Goal: Information Seeking & Learning: Learn about a topic

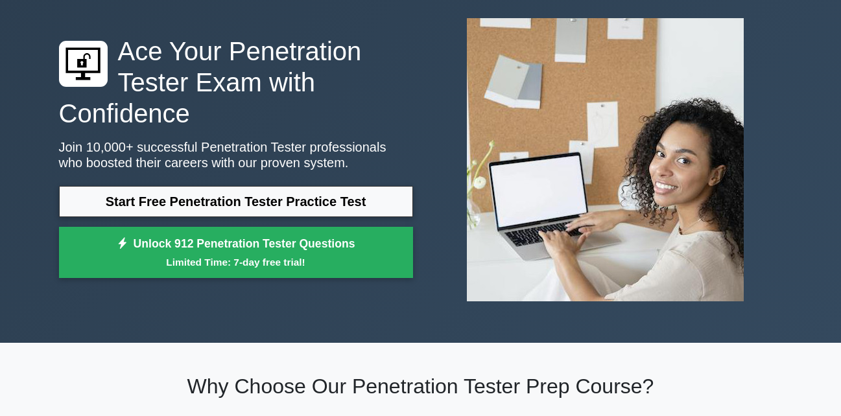
scroll to position [65, 0]
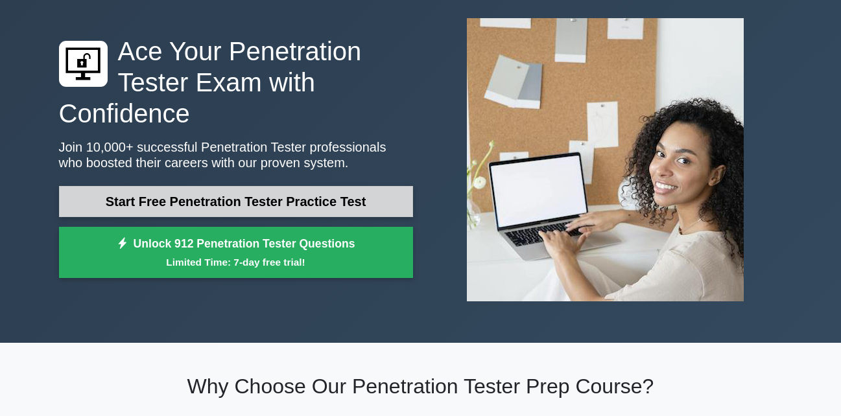
click at [285, 206] on link "Start Free Penetration Tester Practice Test" at bounding box center [236, 201] width 354 height 31
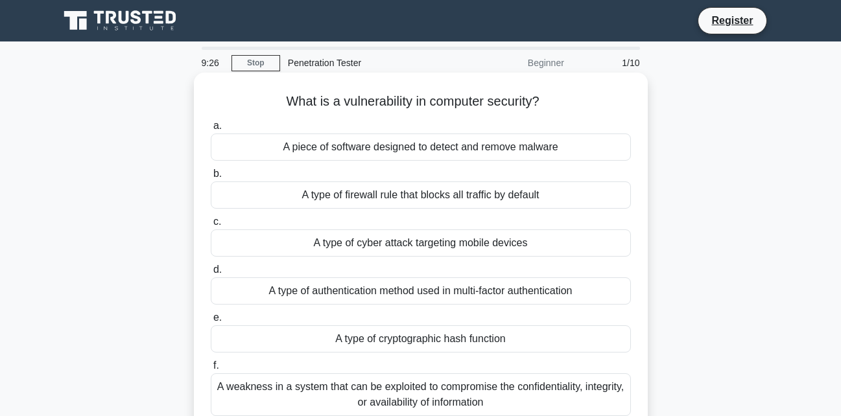
click at [435, 252] on div "A type of cyber attack targeting mobile devices" at bounding box center [421, 243] width 420 height 27
click at [211, 226] on input "c. A type of cyber attack targeting mobile devices" at bounding box center [211, 222] width 0 height 8
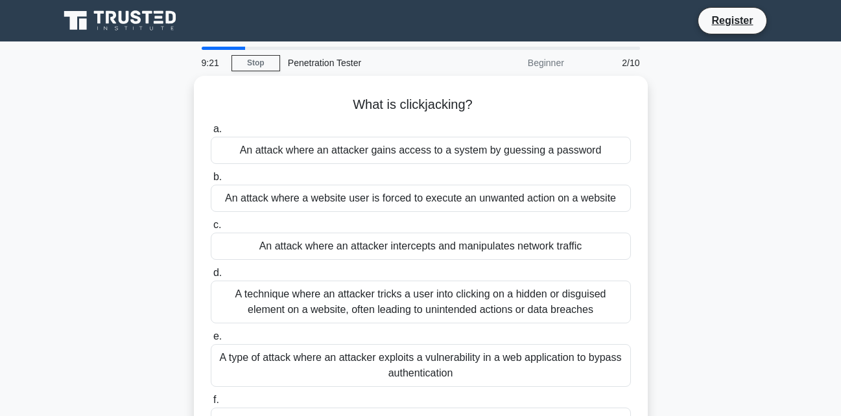
click at [435, 252] on div "An attack where an attacker intercepts and manipulates network traffic" at bounding box center [421, 246] width 420 height 27
click at [211, 230] on input "c. An attack where an attacker intercepts and manipulates network traffic" at bounding box center [211, 225] width 0 height 8
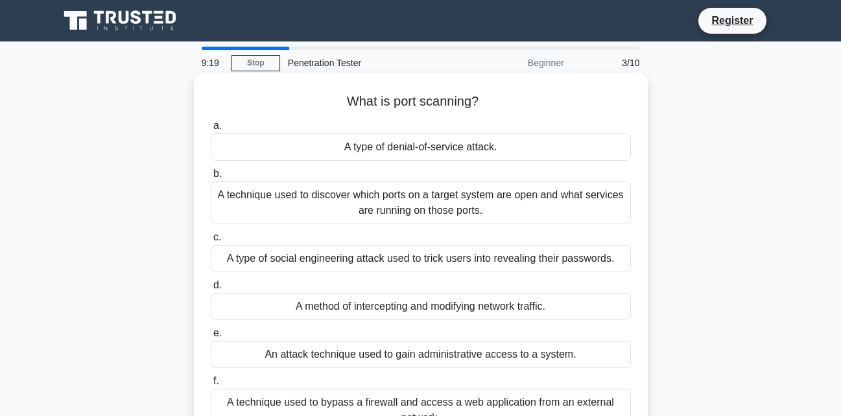
click at [499, 198] on div "A technique used to discover which ports on a target system are open and what s…" at bounding box center [421, 203] width 420 height 43
click at [211, 178] on input "b. A technique used to discover which ports on a target system are open and wha…" at bounding box center [211, 174] width 0 height 8
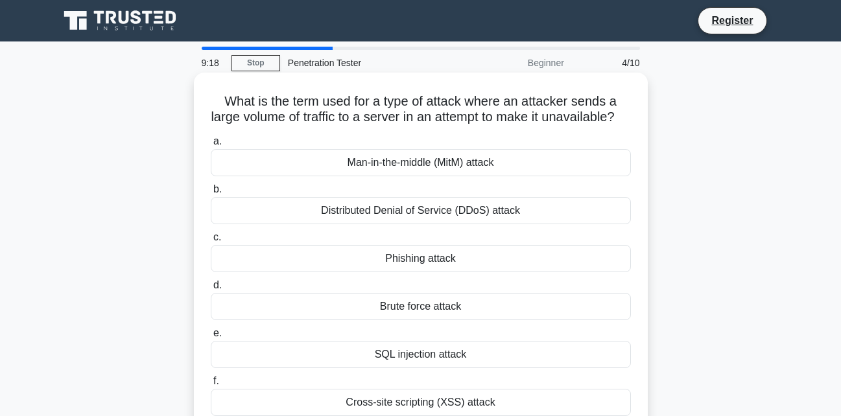
click at [460, 272] on div "Phishing attack" at bounding box center [421, 258] width 420 height 27
click at [211, 242] on input "c. Phishing attack" at bounding box center [211, 237] width 0 height 8
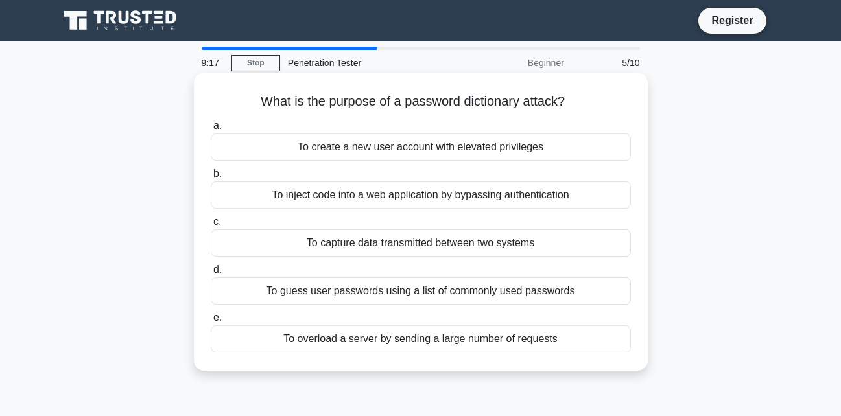
click at [462, 294] on div "To guess user passwords using a list of commonly used passwords" at bounding box center [421, 291] width 420 height 27
click at [211, 274] on input "d. To guess user passwords using a list of commonly used passwords" at bounding box center [211, 270] width 0 height 8
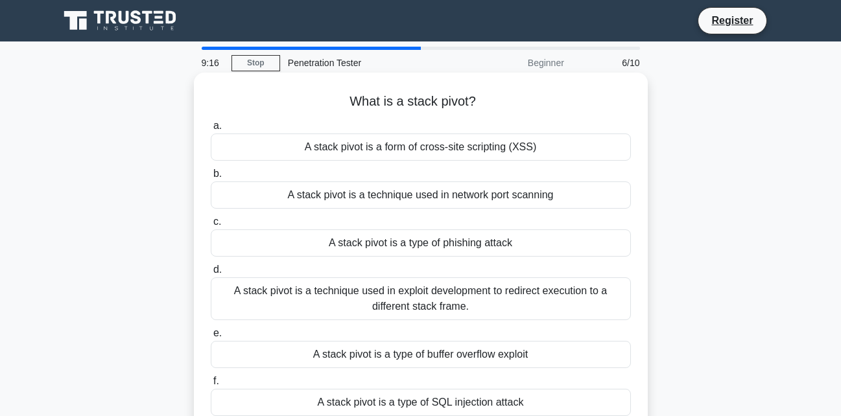
click at [455, 309] on div "A stack pivot is a technique used in exploit development to redirect execution …" at bounding box center [421, 299] width 420 height 43
click at [211, 274] on input "d. A stack pivot is a technique used in exploit development to redirect executi…" at bounding box center [211, 270] width 0 height 8
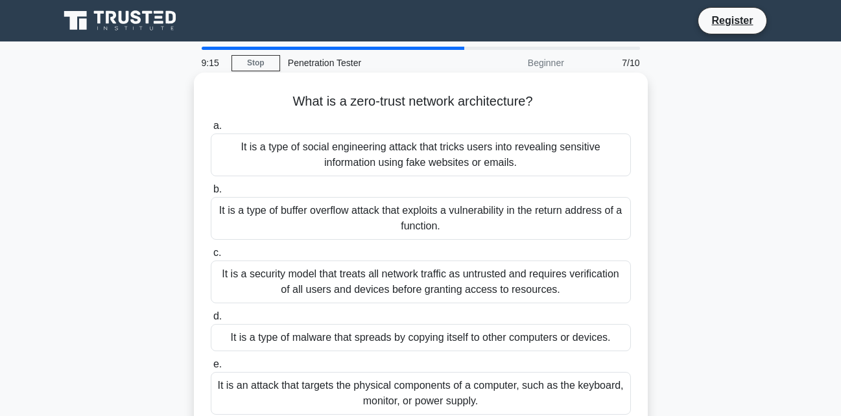
click at [449, 325] on div "It is a type of malware that spreads by copying itself to other computers or de…" at bounding box center [421, 337] width 420 height 27
click at [211, 321] on input "d. It is a type of malware that spreads by copying itself to other computers or…" at bounding box center [211, 317] width 0 height 8
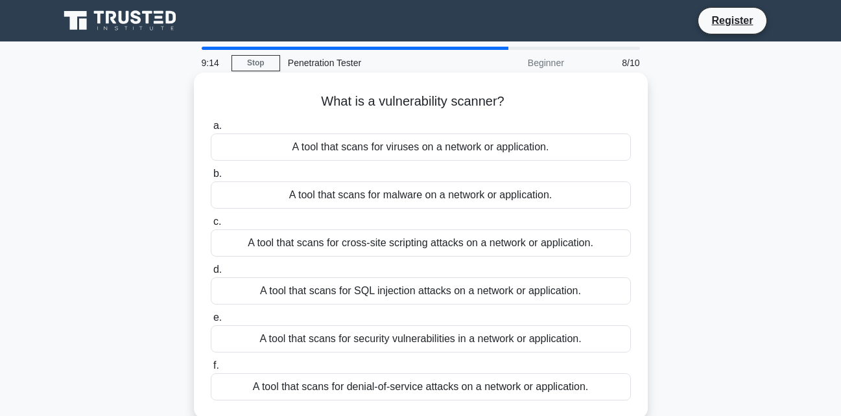
click at [474, 284] on div "A tool that scans for SQL injection attacks on a network or application." at bounding box center [421, 291] width 420 height 27
click at [211, 274] on input "d. A tool that scans for SQL injection attacks on a network or application." at bounding box center [211, 270] width 0 height 8
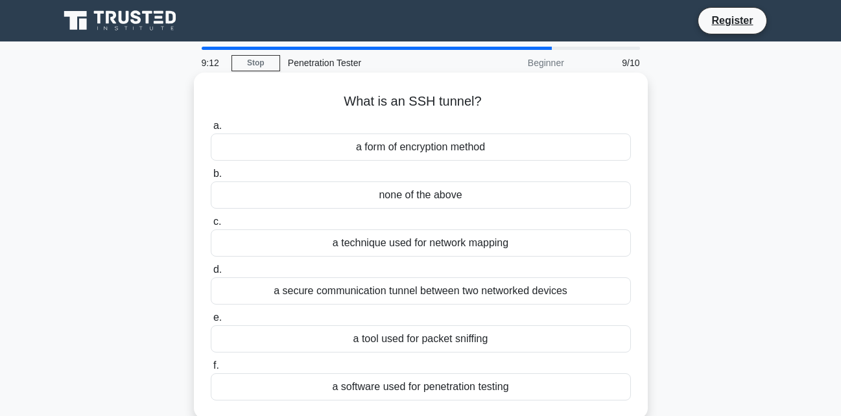
click at [482, 196] on div "none of the above" at bounding box center [421, 195] width 420 height 27
click at [211, 178] on input "b. none of the above" at bounding box center [211, 174] width 0 height 8
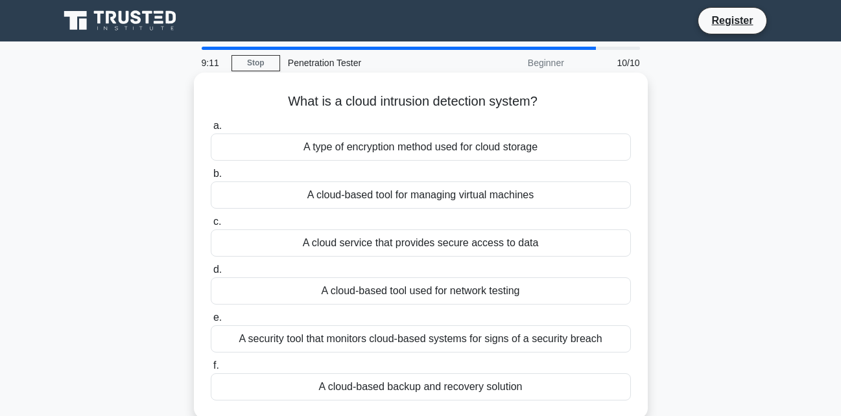
click at [468, 243] on div "A cloud service that provides secure access to data" at bounding box center [421, 243] width 420 height 27
click at [211, 226] on input "c. A cloud service that provides secure access to data" at bounding box center [211, 222] width 0 height 8
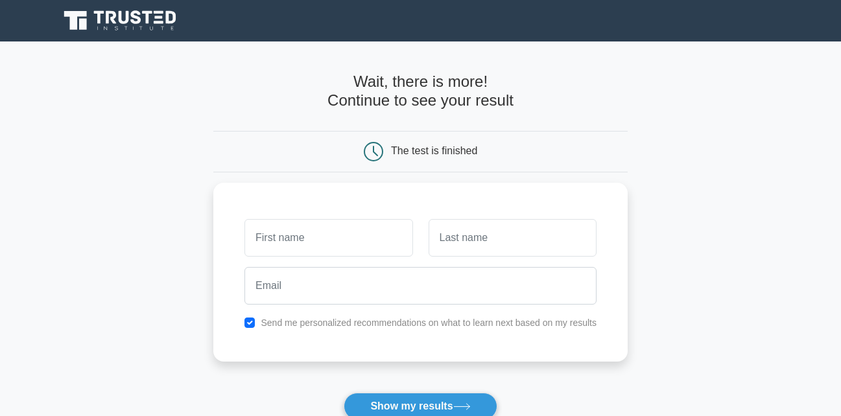
click at [55, 101] on main "Wait, there is more! Continue to see your result The test is finished and the" at bounding box center [420, 275] width 841 height 467
